Goal: Transaction & Acquisition: Purchase product/service

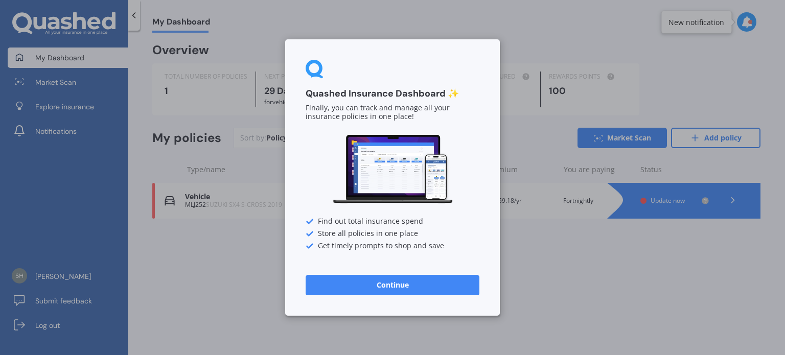
click at [382, 283] on button "Continue" at bounding box center [393, 285] width 174 height 20
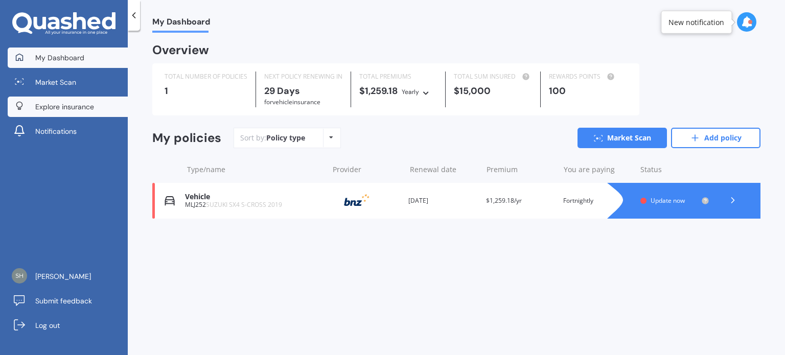
click at [89, 100] on link "Explore insurance" at bounding box center [68, 107] width 120 height 20
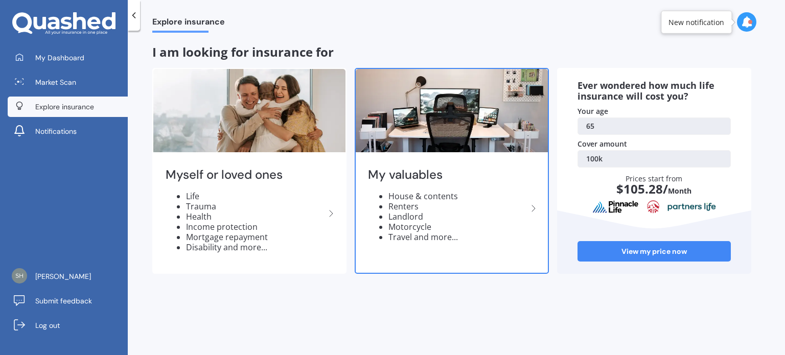
click at [398, 216] on li "Landlord" at bounding box center [457, 217] width 139 height 10
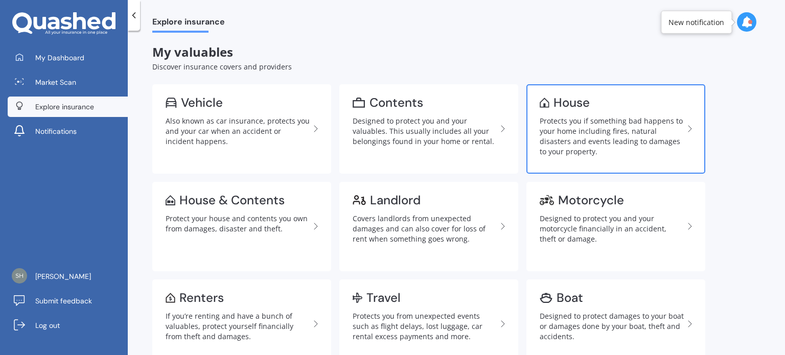
click at [561, 145] on div "Protects you if something bad happens to your home including fires, natural dis…" at bounding box center [612, 136] width 144 height 41
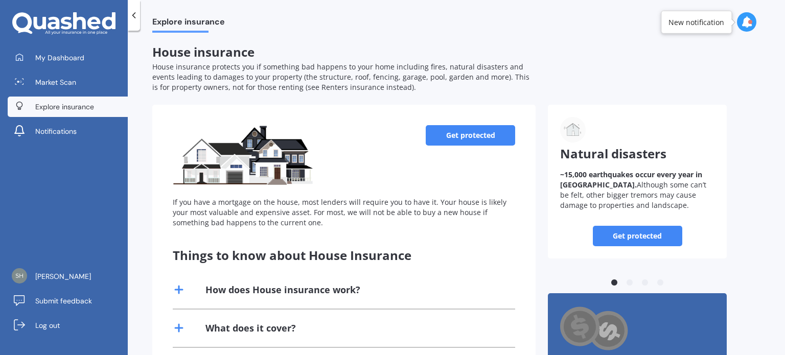
click at [479, 141] on link "Get protected" at bounding box center [470, 135] width 89 height 20
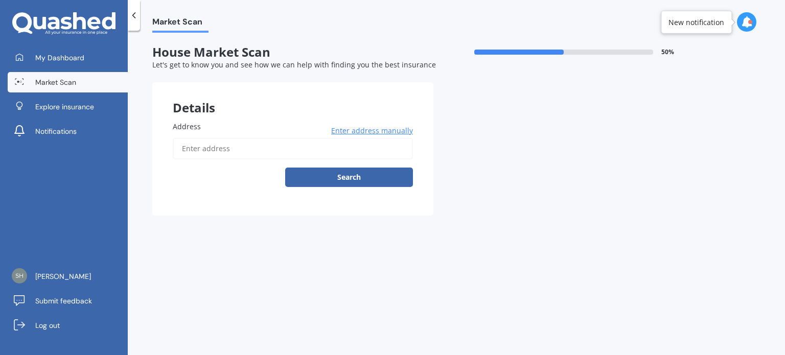
click at [209, 146] on input "Address" at bounding box center [293, 148] width 240 height 21
type input "[STREET_ADDRESS]"
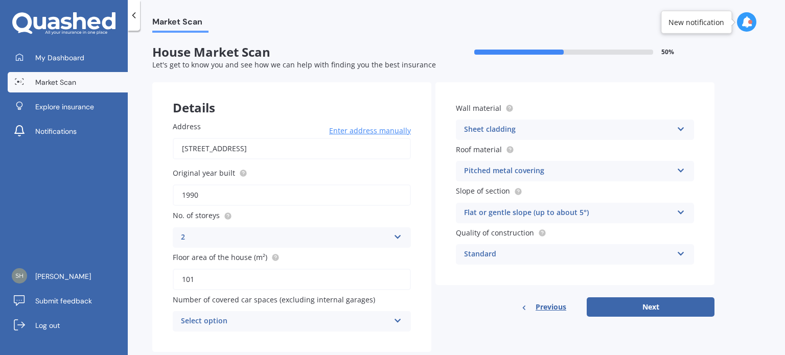
click at [401, 235] on icon at bounding box center [398, 235] width 9 height 7
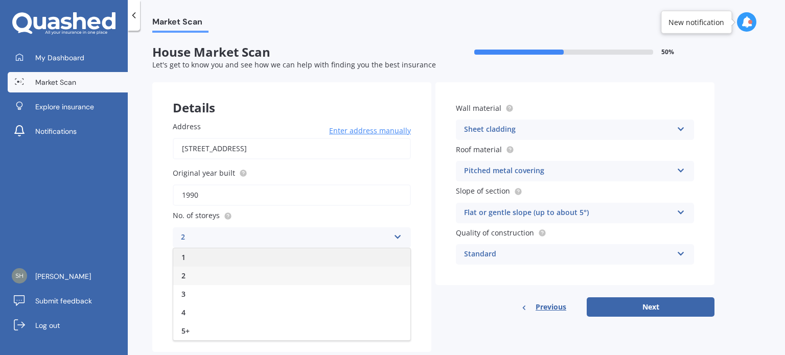
click at [321, 253] on div "1" at bounding box center [291, 257] width 237 height 18
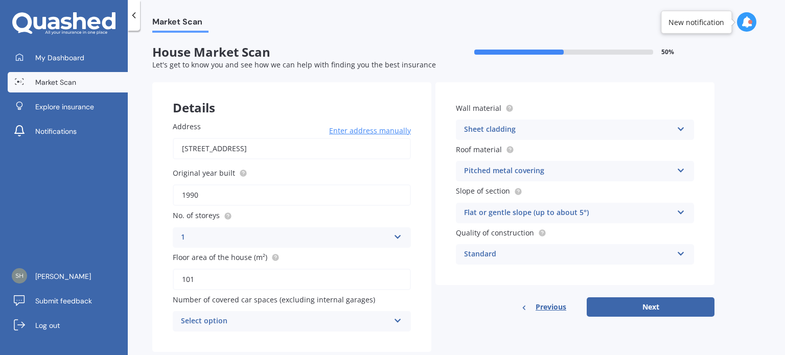
scroll to position [22, 0]
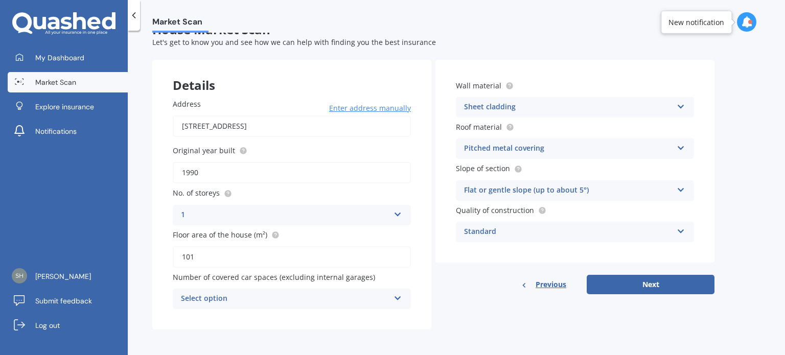
click at [401, 296] on icon at bounding box center [398, 296] width 9 height 7
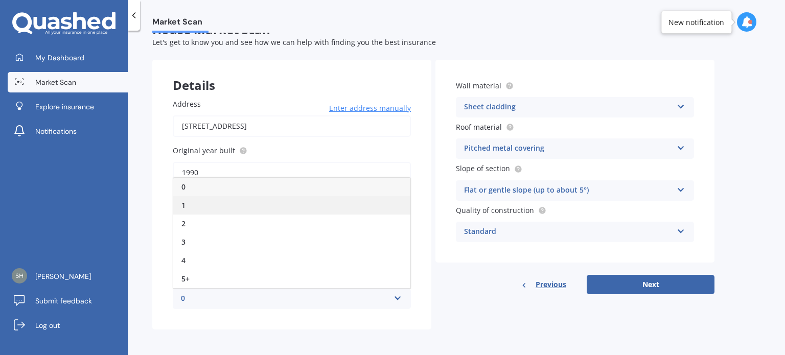
click at [223, 202] on div "1" at bounding box center [291, 205] width 237 height 18
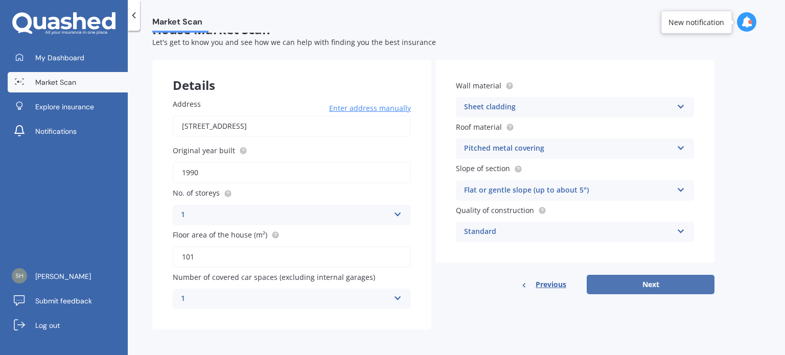
click at [609, 286] on button "Next" at bounding box center [651, 284] width 128 height 19
select select "10"
select select "1959"
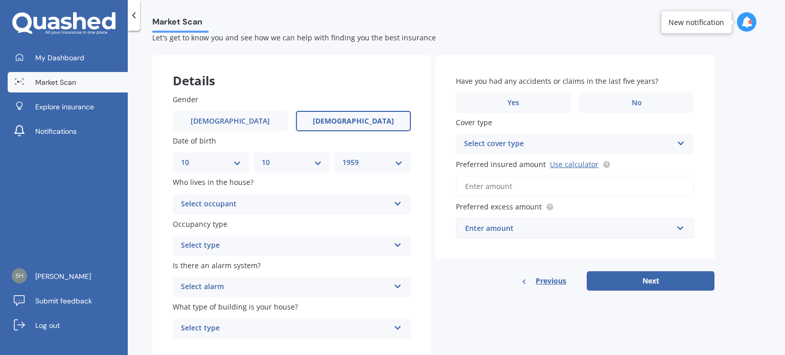
scroll to position [51, 0]
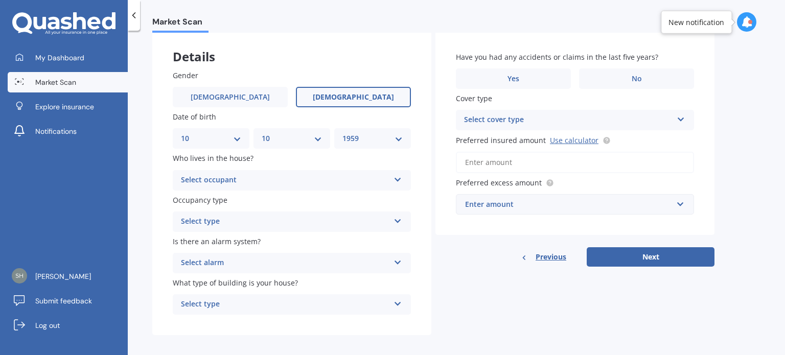
click at [403, 177] on div "Select occupant Owner Owner + Boarder" at bounding box center [292, 180] width 238 height 20
click at [282, 196] on div "Owner" at bounding box center [291, 200] width 237 height 18
click at [400, 219] on icon at bounding box center [398, 219] width 9 height 7
click at [296, 238] on div "Permanent" at bounding box center [291, 242] width 237 height 18
click at [401, 261] on icon at bounding box center [398, 260] width 9 height 7
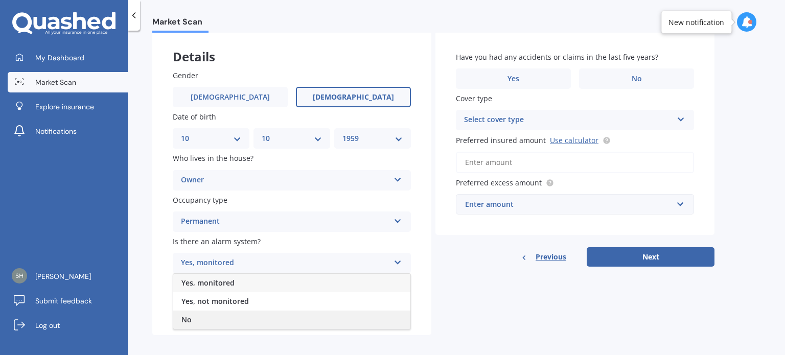
click at [259, 318] on div "No" at bounding box center [291, 320] width 237 height 18
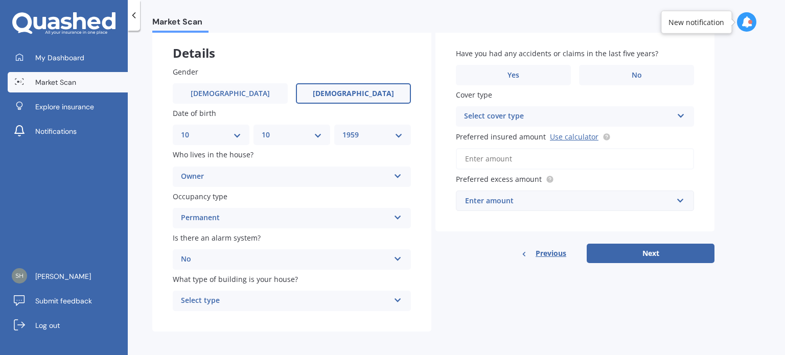
scroll to position [58, 0]
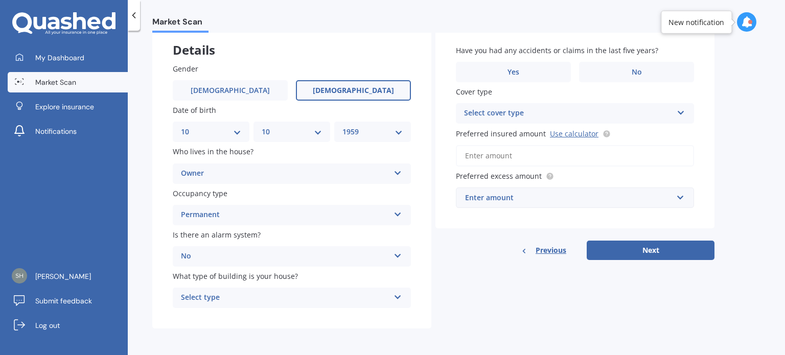
click at [397, 297] on icon at bounding box center [398, 295] width 9 height 7
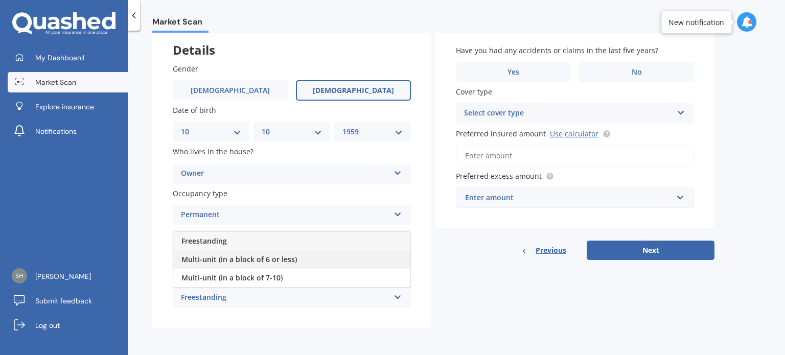
click at [272, 255] on span "Multi-unit (in a block of 6 or less)" at bounding box center [239, 260] width 116 height 10
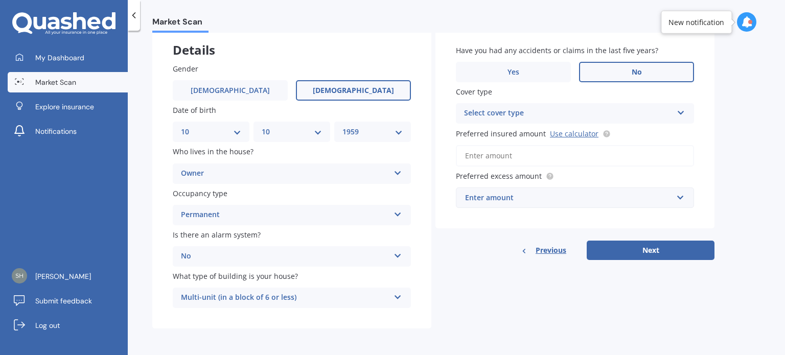
click at [636, 72] on span "No" at bounding box center [637, 72] width 10 height 9
click at [0, 0] on input "No" at bounding box center [0, 0] width 0 height 0
click at [686, 112] on div "Select cover type High" at bounding box center [575, 113] width 238 height 20
click at [686, 112] on div "High High" at bounding box center [575, 113] width 238 height 20
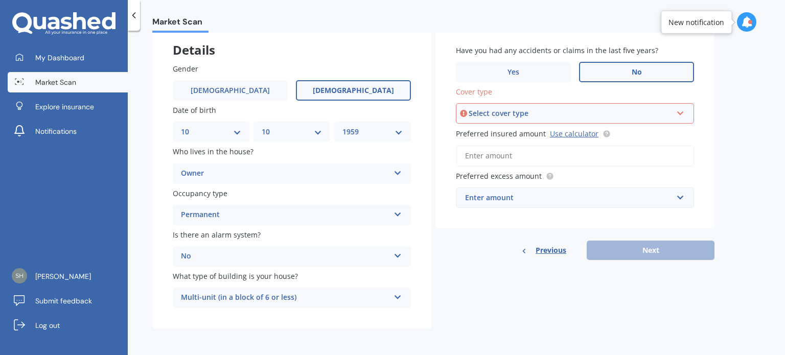
click at [686, 112] on div "Select cover type High" at bounding box center [575, 113] width 238 height 20
click at [686, 112] on div "High High" at bounding box center [575, 113] width 238 height 20
click at [562, 135] on link "Use calculator" at bounding box center [574, 134] width 49 height 10
click at [497, 116] on div "Select cover type" at bounding box center [570, 113] width 203 height 11
click at [486, 155] on input "Preferred insured amount Use calculator" at bounding box center [575, 155] width 238 height 21
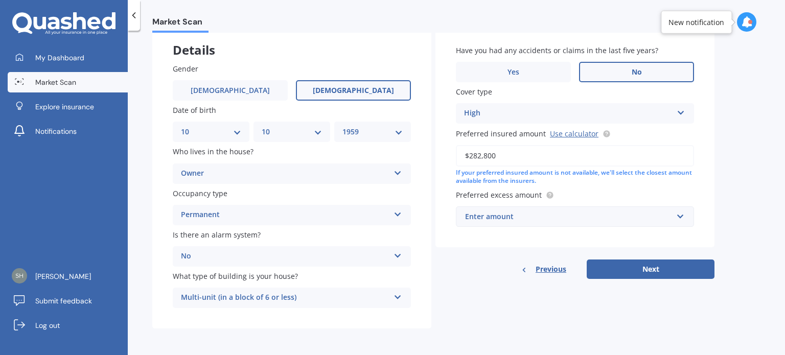
type input "$282,800"
click at [681, 217] on input "text" at bounding box center [571, 216] width 229 height 19
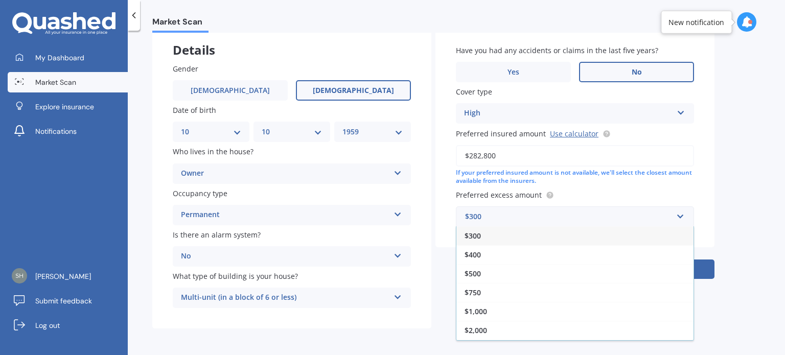
click at [529, 270] on div "$500" at bounding box center [574, 273] width 237 height 19
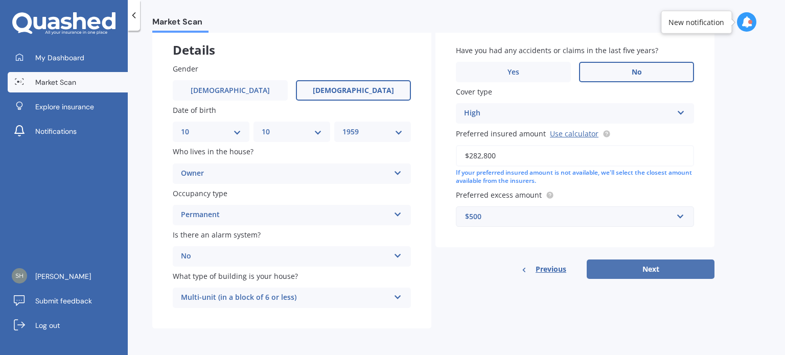
click at [612, 271] on button "Next" at bounding box center [651, 269] width 128 height 19
select select "10"
select select "1959"
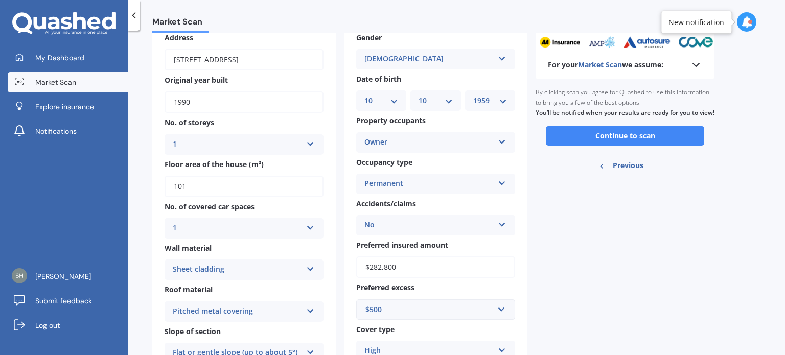
scroll to position [0, 0]
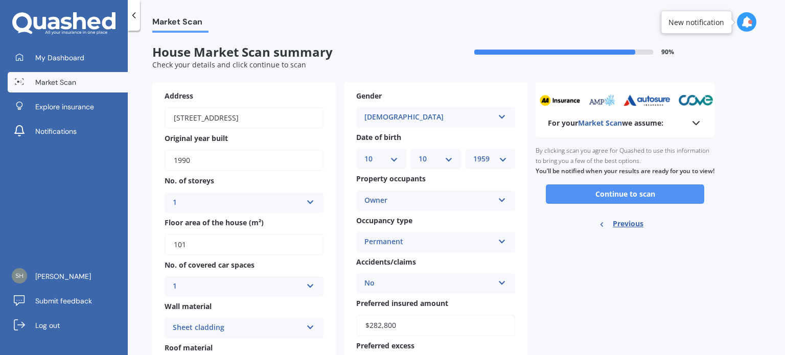
click at [559, 203] on button "Continue to scan" at bounding box center [625, 194] width 158 height 19
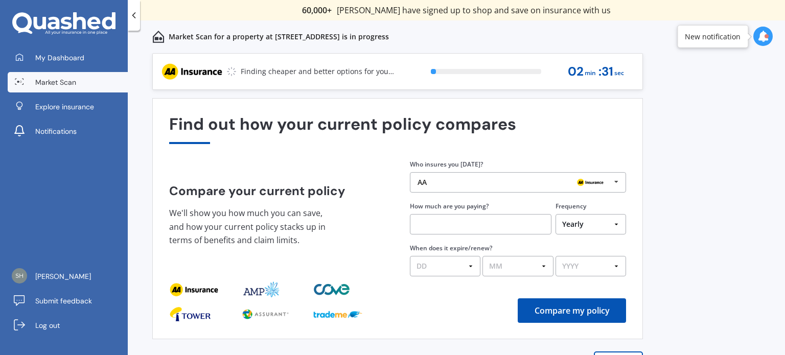
click at [613, 178] on icon at bounding box center [616, 182] width 15 height 19
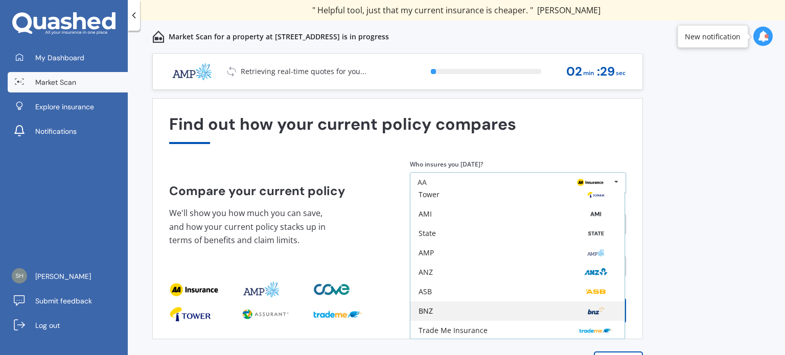
scroll to position [51, 0]
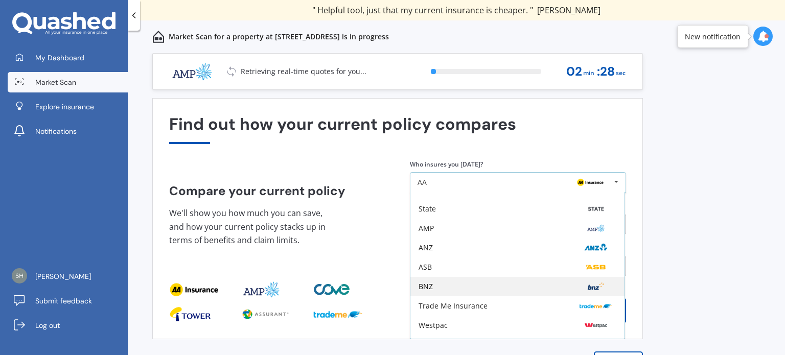
click at [437, 284] on div "BNZ" at bounding box center [518, 287] width 198 height 8
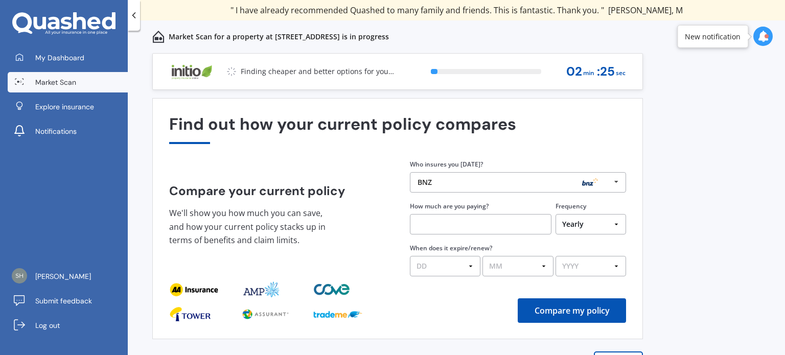
click at [469, 230] on input "text" at bounding box center [481, 224] width 142 height 20
click at [617, 224] on select "Yearly Six-Monthly Quarterly Monthly Fortnightly Weekly One-Off" at bounding box center [591, 224] width 71 height 20
select select "Fortnightly"
click at [556, 214] on select "Yearly Six-Monthly Quarterly Monthly Fortnightly Weekly One-Off" at bounding box center [591, 224] width 71 height 20
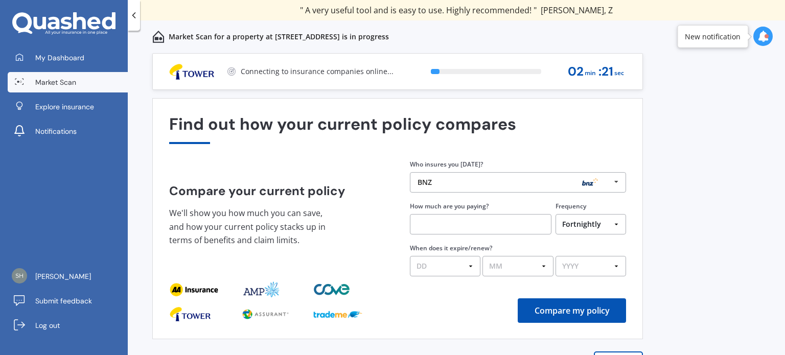
click at [438, 227] on input "text" at bounding box center [481, 224] width 142 height 20
type input "$38.00"
click at [466, 265] on select "DD 01 02 03 04 05 06 07 08 09 10 11 12 13 14 15 16 17 18 19 20 21 22 23 24 25 2…" at bounding box center [445, 266] width 71 height 20
select select "14"
click at [410, 256] on select "DD 01 02 03 04 05 06 07 08 09 10 11 12 13 14 15 16 17 18 19 20 21 22 23 24 25 2…" at bounding box center [445, 266] width 71 height 20
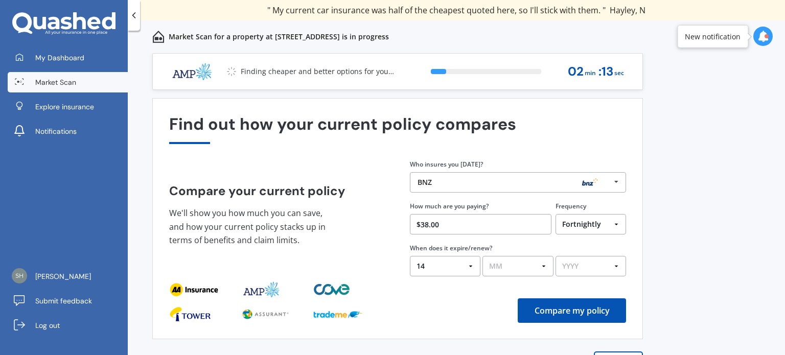
click at [549, 264] on select "MM 01 02 03 04 05 06 07 08 09 10 11 12" at bounding box center [517, 266] width 71 height 20
select select "09"
click at [482, 256] on select "MM 01 02 03 04 05 06 07 08 09 10 11 12" at bounding box center [517, 266] width 71 height 20
click at [616, 267] on select "YYYY 2026 2025 2024" at bounding box center [591, 266] width 71 height 20
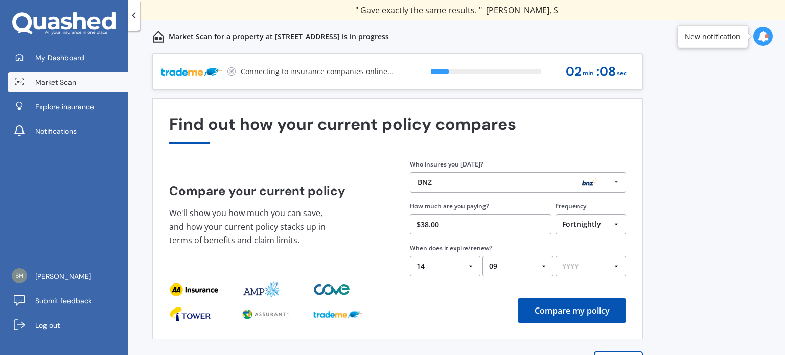
select select "2025"
click at [556, 256] on select "YYYY 2026 2025 2024" at bounding box center [591, 266] width 71 height 20
click at [561, 313] on button "Compare my policy" at bounding box center [572, 310] width 108 height 25
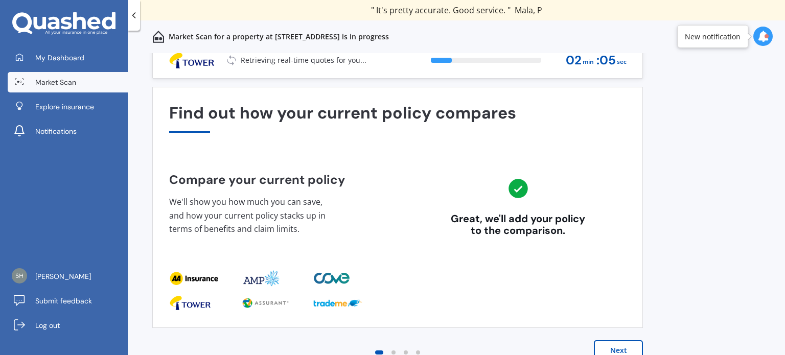
scroll to position [14, 0]
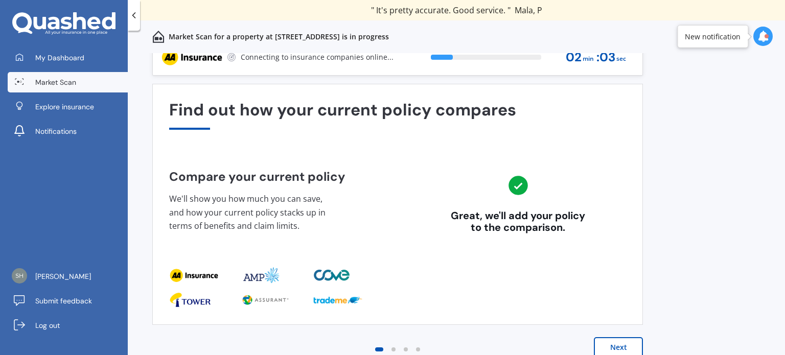
click at [622, 342] on button "Next" at bounding box center [618, 347] width 49 height 20
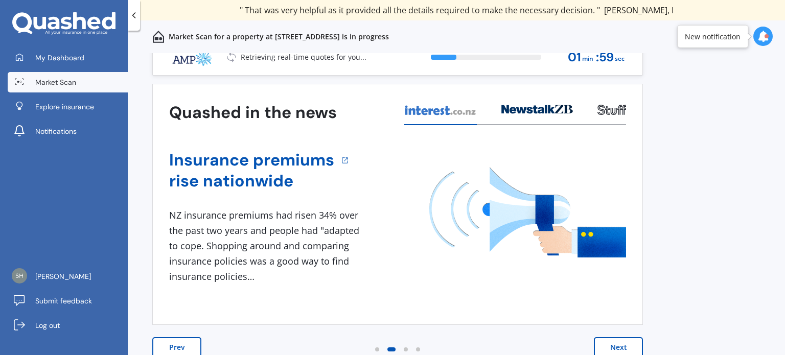
click at [618, 341] on button "Next" at bounding box center [618, 347] width 49 height 20
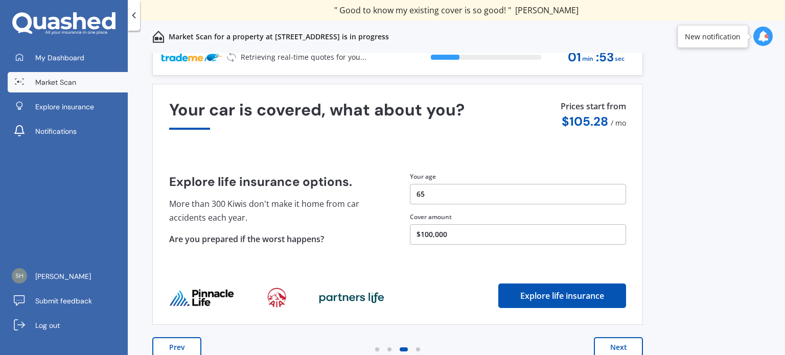
click at [620, 341] on button "Next" at bounding box center [618, 347] width 49 height 20
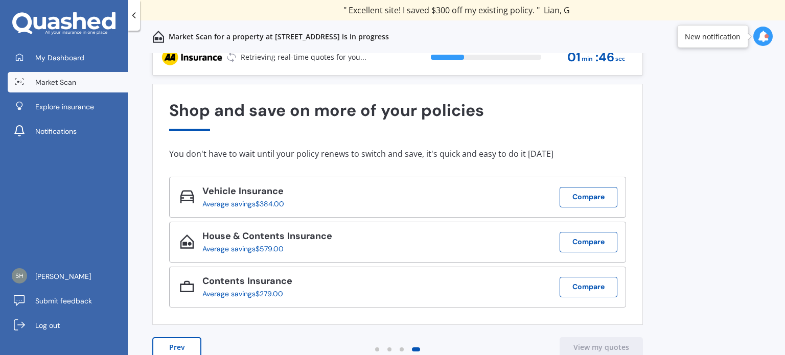
click at [178, 346] on button "Prev" at bounding box center [176, 347] width 49 height 20
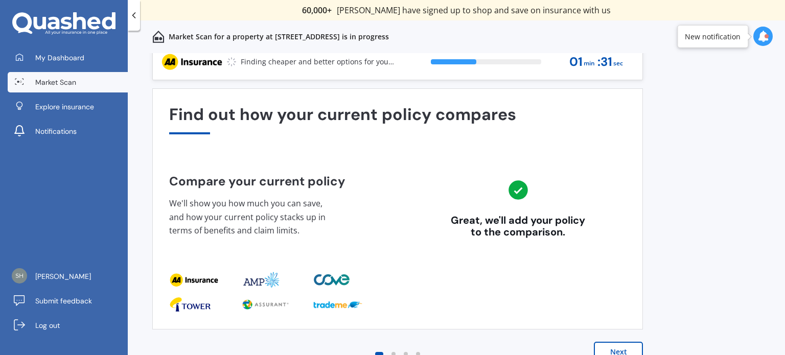
scroll to position [14, 0]
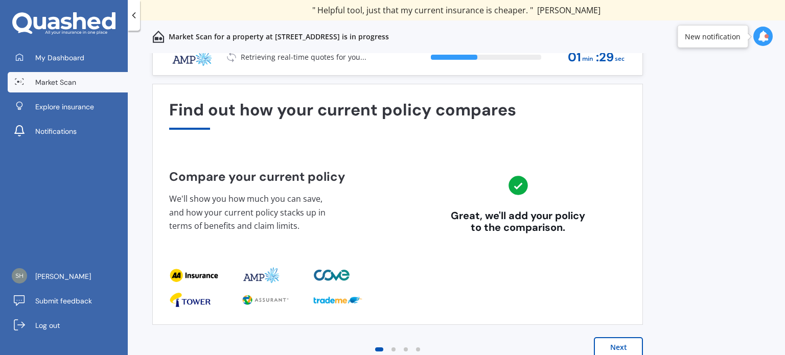
click at [612, 341] on button "Next" at bounding box center [618, 347] width 49 height 20
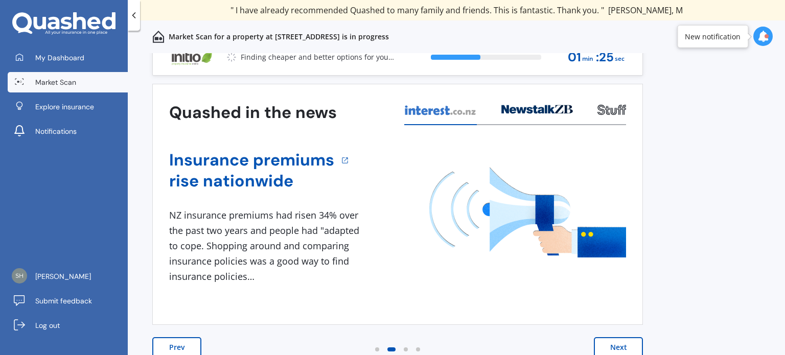
click at [609, 344] on button "Next" at bounding box center [618, 347] width 49 height 20
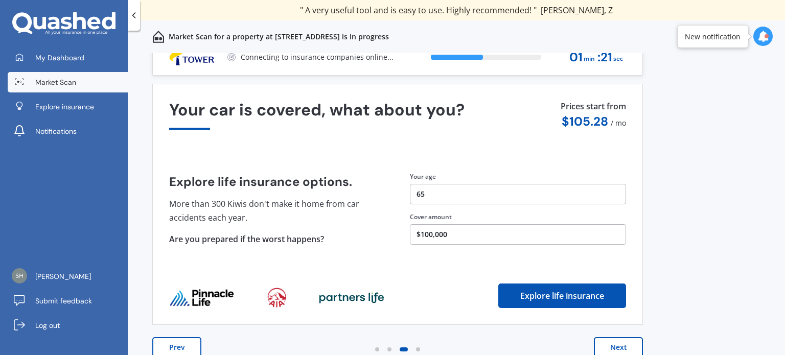
click at [611, 346] on button "Next" at bounding box center [618, 347] width 49 height 20
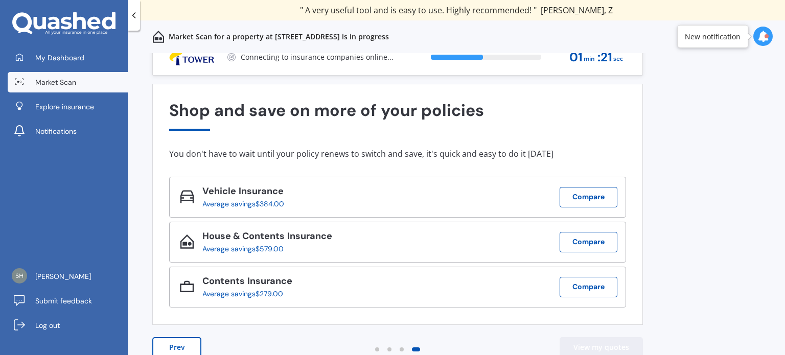
scroll to position [0, 0]
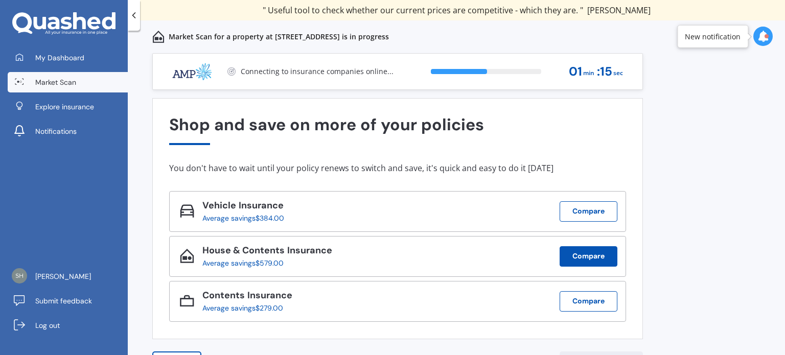
click at [578, 253] on button "Compare" at bounding box center [589, 256] width 58 height 20
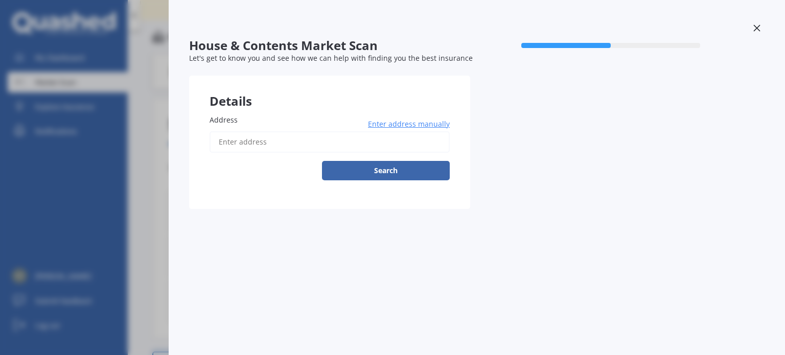
click at [241, 141] on input "Address" at bounding box center [330, 141] width 240 height 21
type input "8 Waipa Heights Road, Ngāruawāhia 3793"
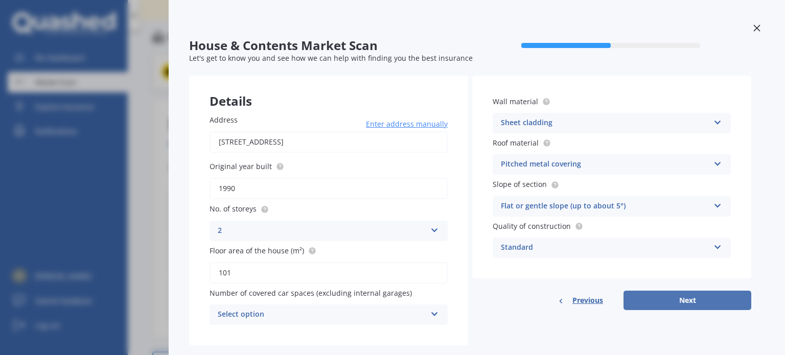
click at [640, 297] on button "Next" at bounding box center [688, 300] width 128 height 19
